Goal: Navigation & Orientation: Understand site structure

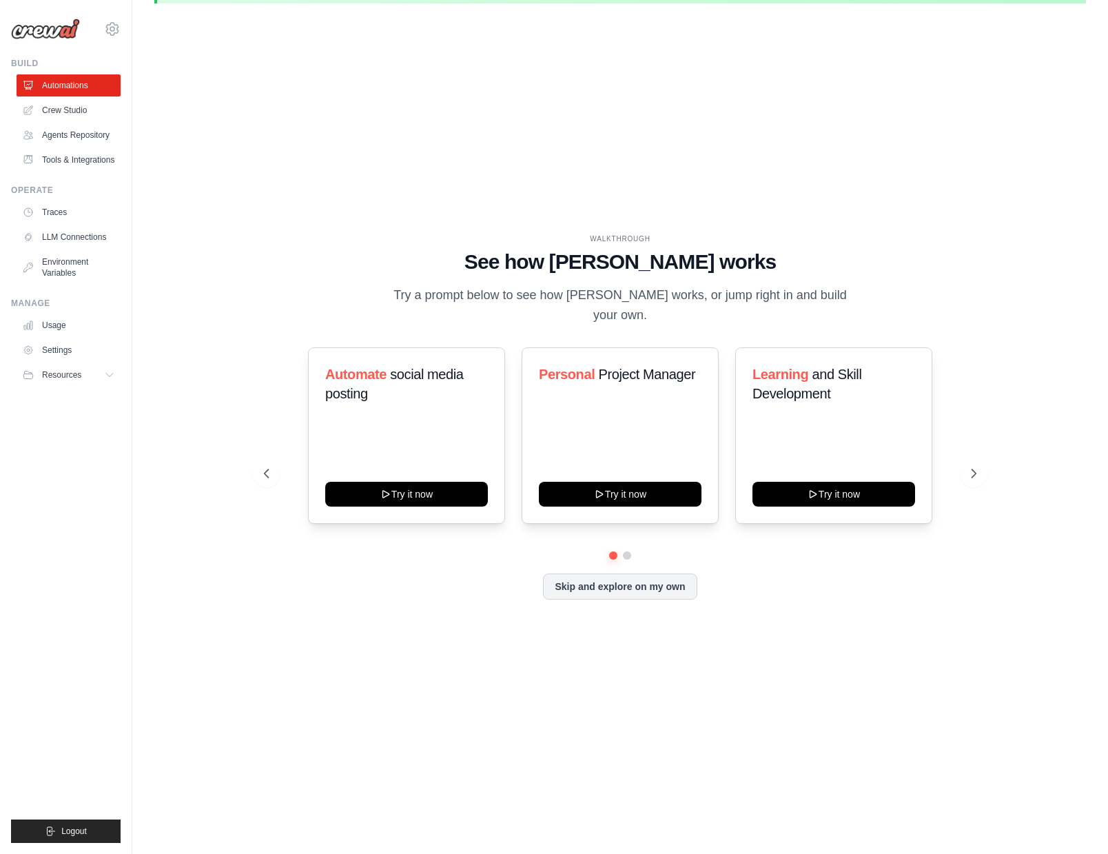
scroll to position [43, 0]
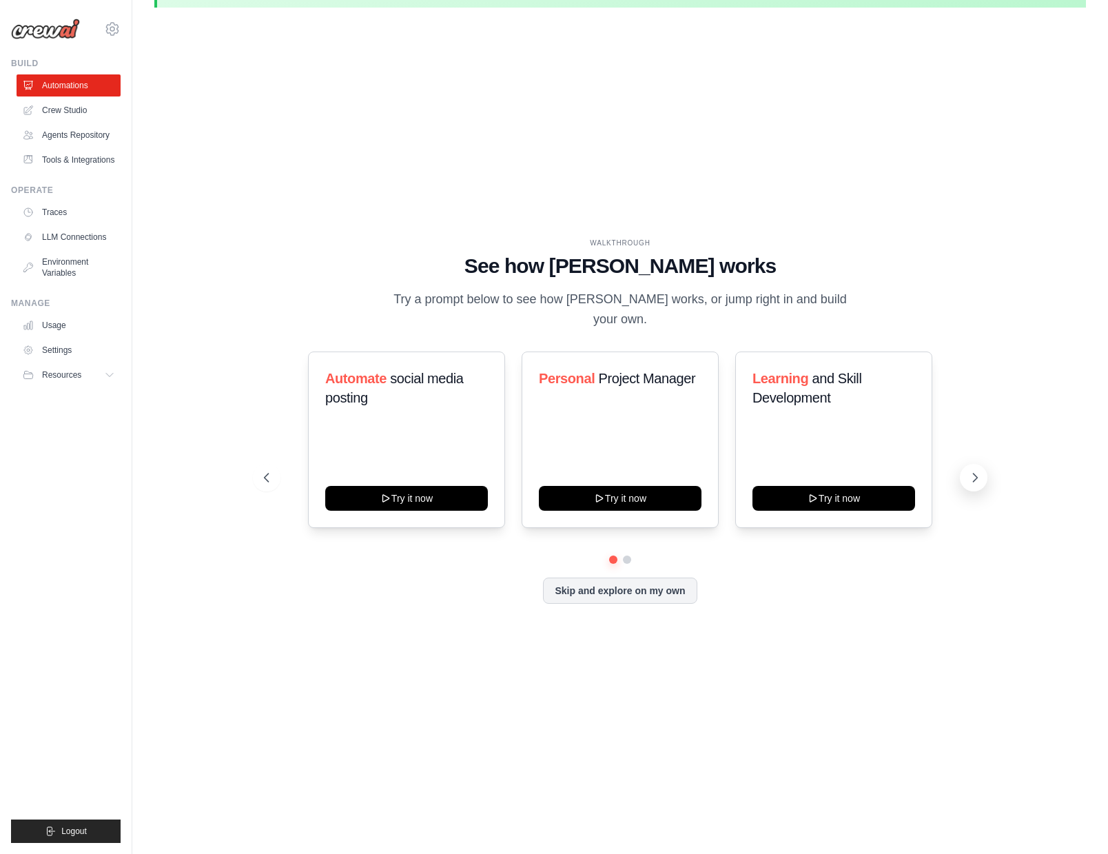
click at [973, 473] on icon at bounding box center [975, 477] width 4 height 8
click at [971, 471] on icon at bounding box center [975, 478] width 14 height 14
click at [51, 210] on link "Traces" at bounding box center [70, 212] width 104 height 22
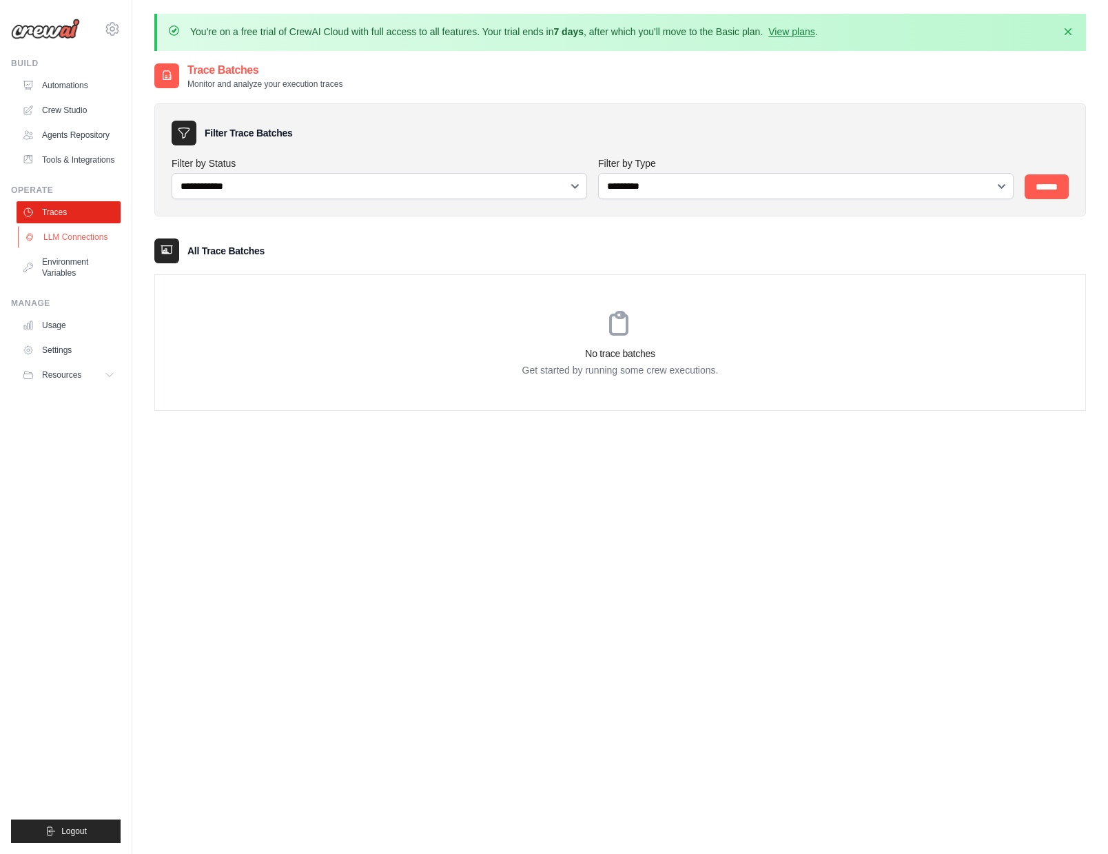
click at [53, 241] on link "LLM Connections" at bounding box center [70, 237] width 104 height 22
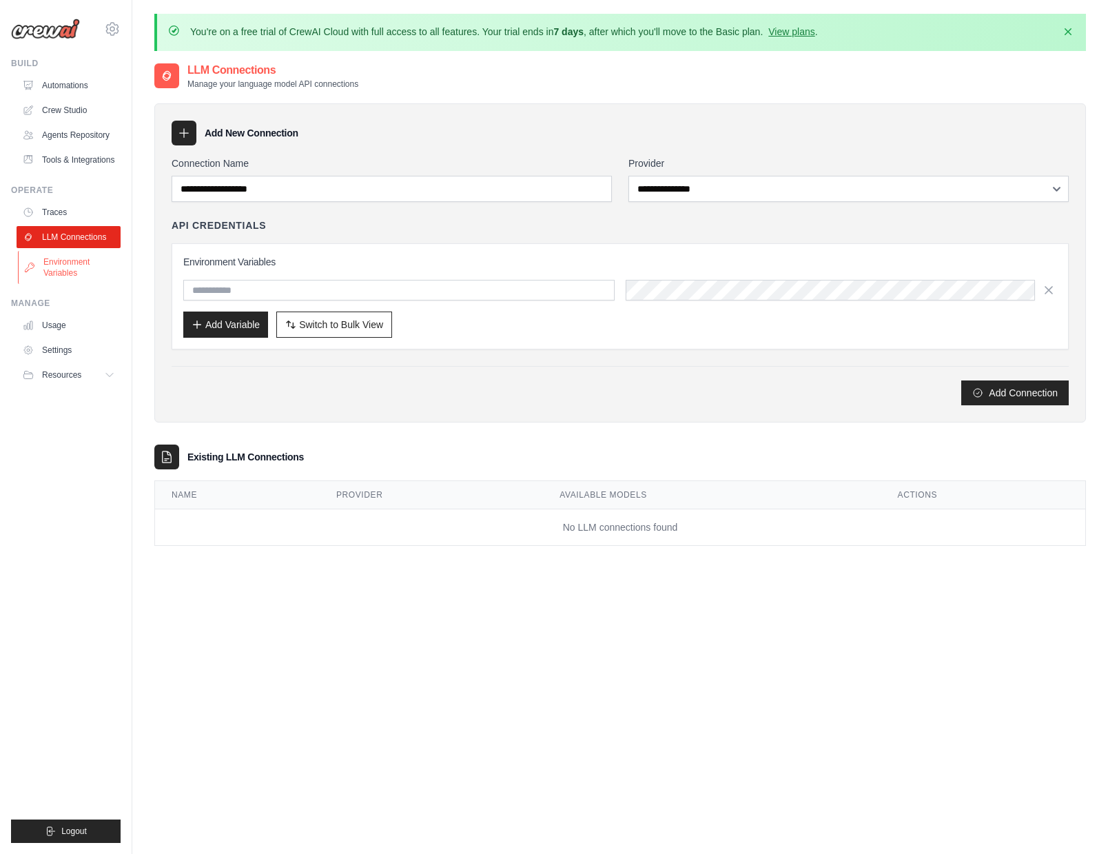
click at [55, 267] on link "Environment Variables" at bounding box center [70, 267] width 104 height 33
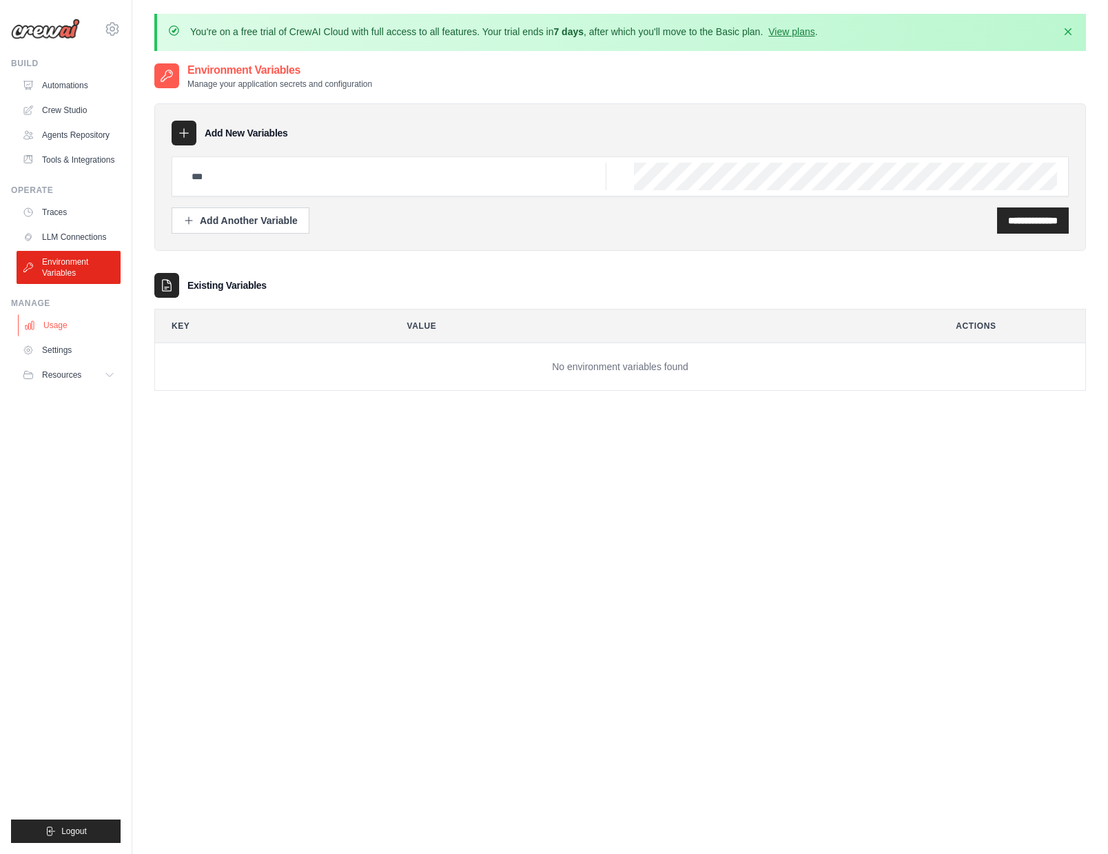
click at [48, 326] on link "Usage" at bounding box center [70, 325] width 104 height 22
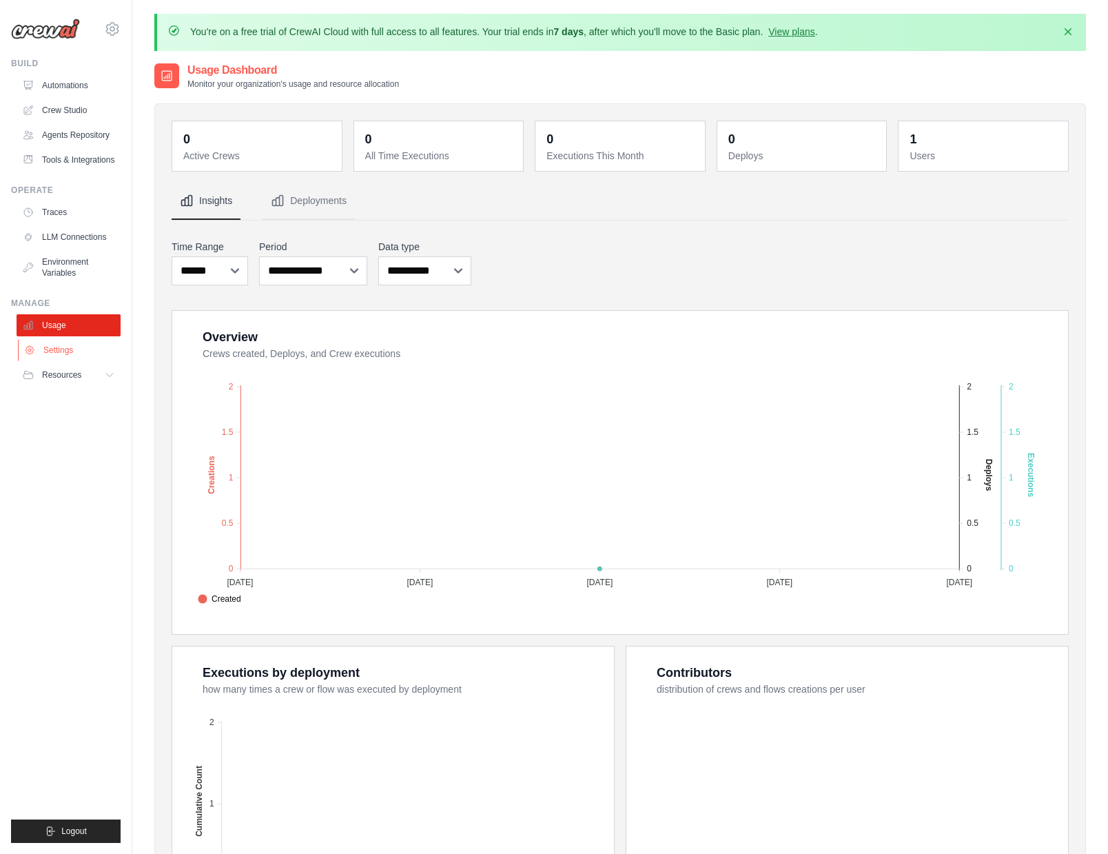
click at [70, 351] on link "Settings" at bounding box center [70, 350] width 104 height 22
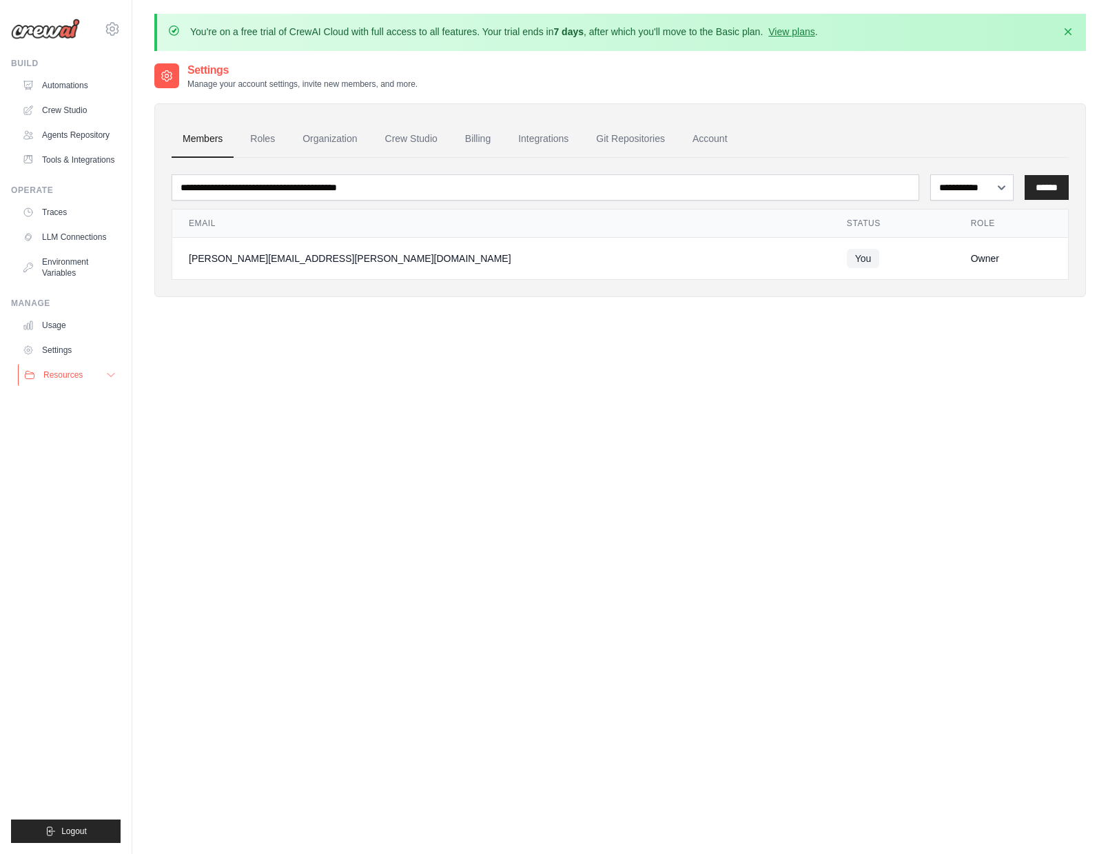
click at [74, 371] on span "Resources" at bounding box center [62, 374] width 39 height 11
click at [68, 406] on link "Documentation" at bounding box center [74, 398] width 96 height 19
click at [79, 466] on span "Video Tutorials" at bounding box center [76, 464] width 54 height 11
